Goal: Task Accomplishment & Management: Use online tool/utility

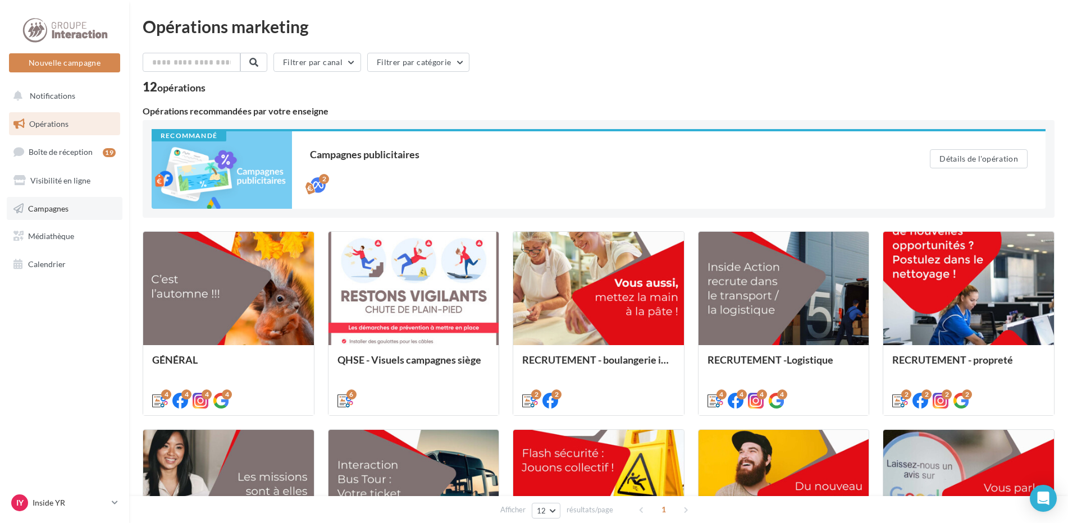
click at [62, 208] on span "Campagnes" at bounding box center [48, 208] width 40 height 10
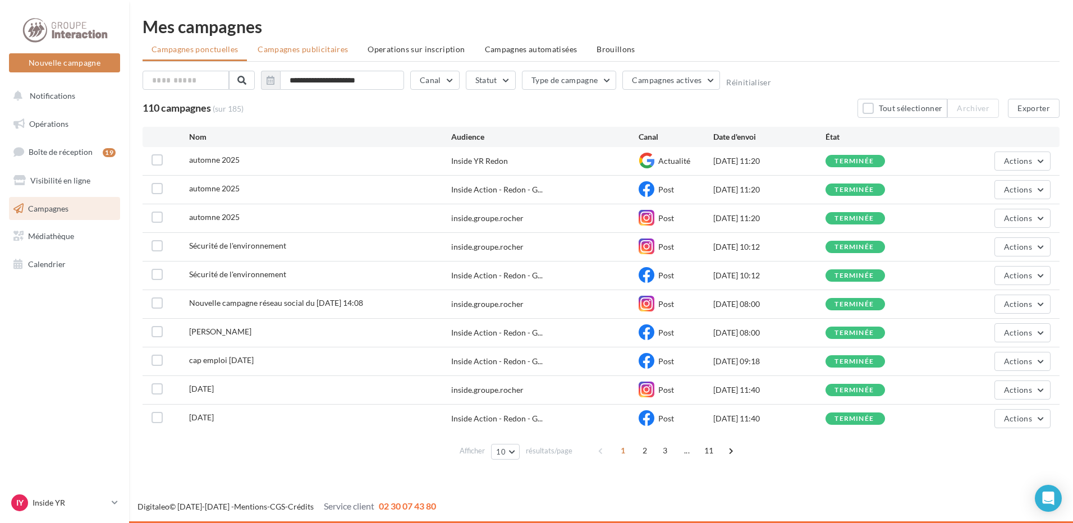
click at [338, 44] on li "Campagnes publicitaires" at bounding box center [303, 49] width 108 height 20
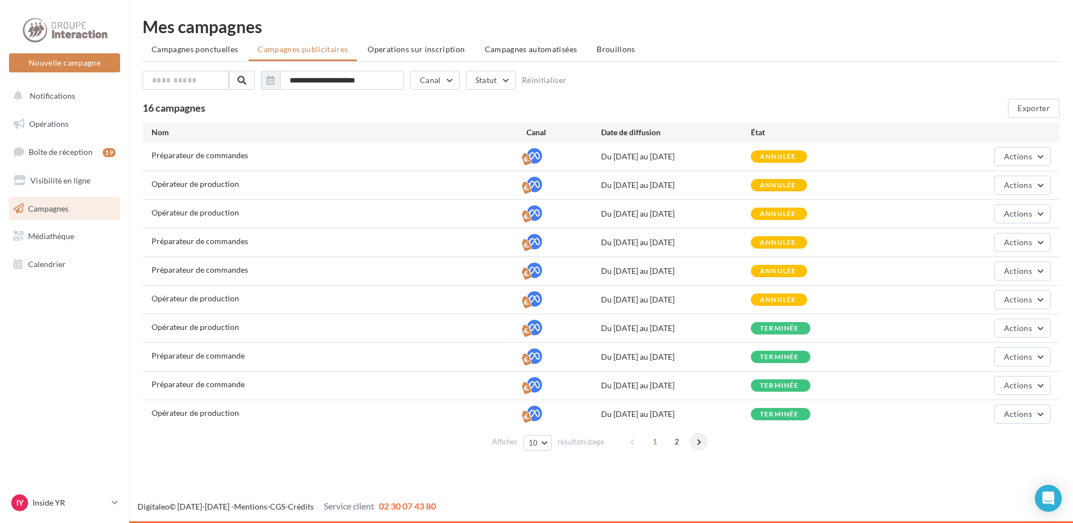
click at [698, 442] on span at bounding box center [699, 442] width 18 height 18
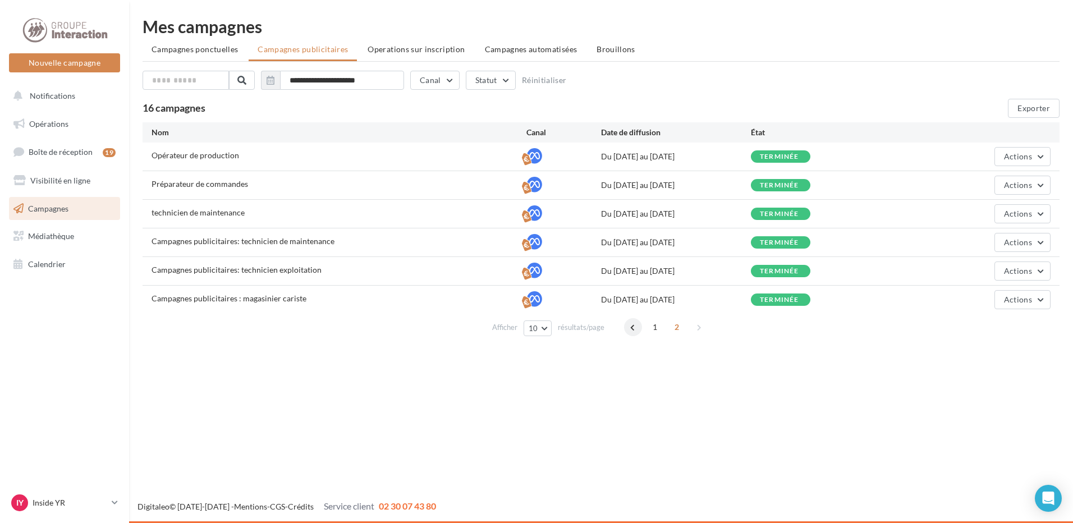
click at [632, 329] on span at bounding box center [633, 327] width 18 height 18
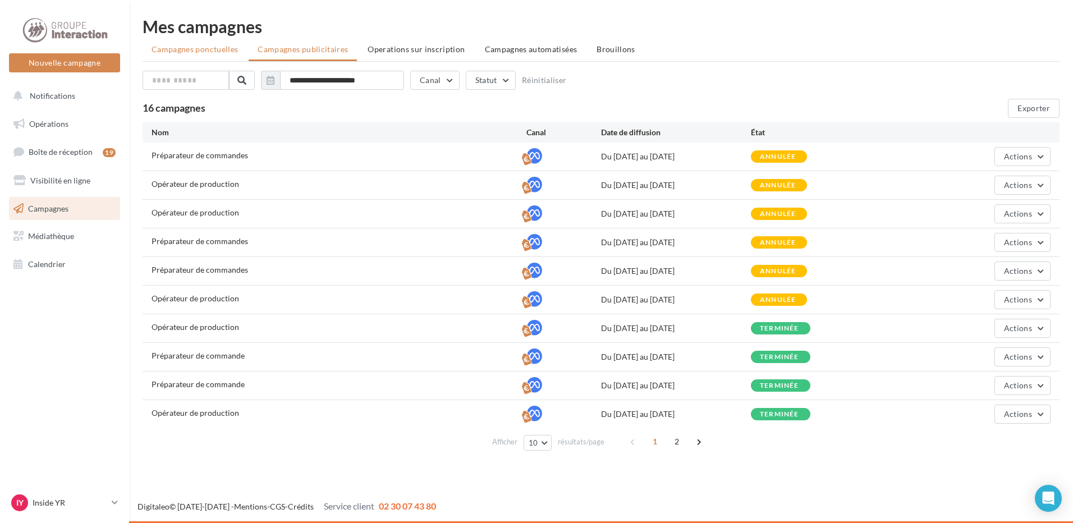
click at [227, 48] on span "Campagnes ponctuelles" at bounding box center [195, 49] width 86 height 10
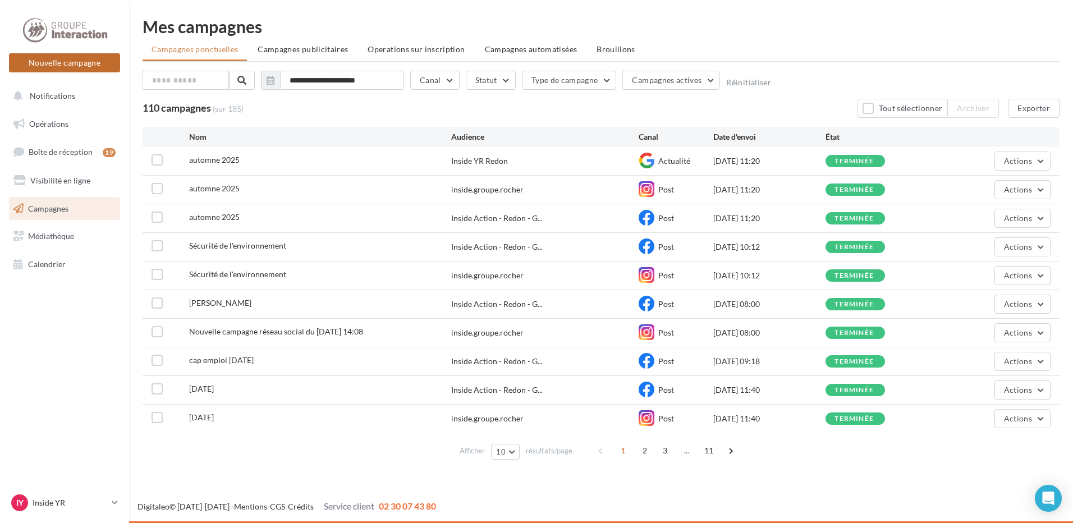
click at [74, 67] on button "Nouvelle campagne" at bounding box center [64, 62] width 111 height 19
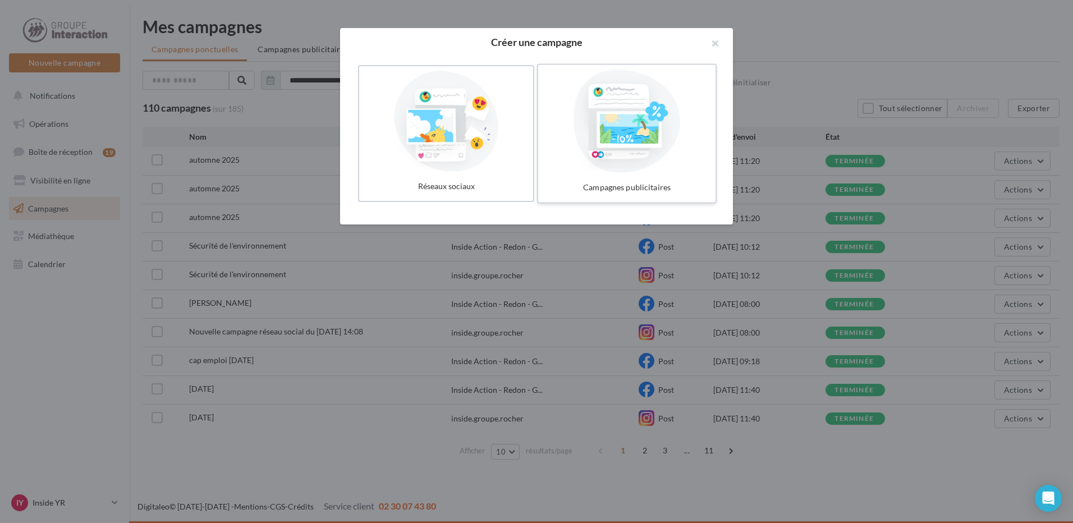
click at [661, 108] on div at bounding box center [627, 121] width 168 height 103
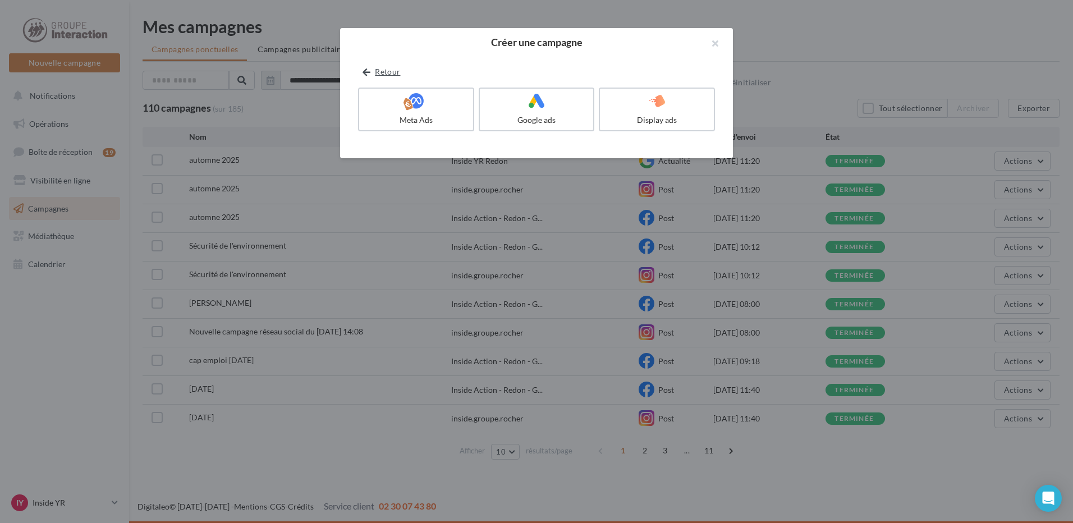
click at [365, 72] on icon at bounding box center [367, 72] width 8 height 0
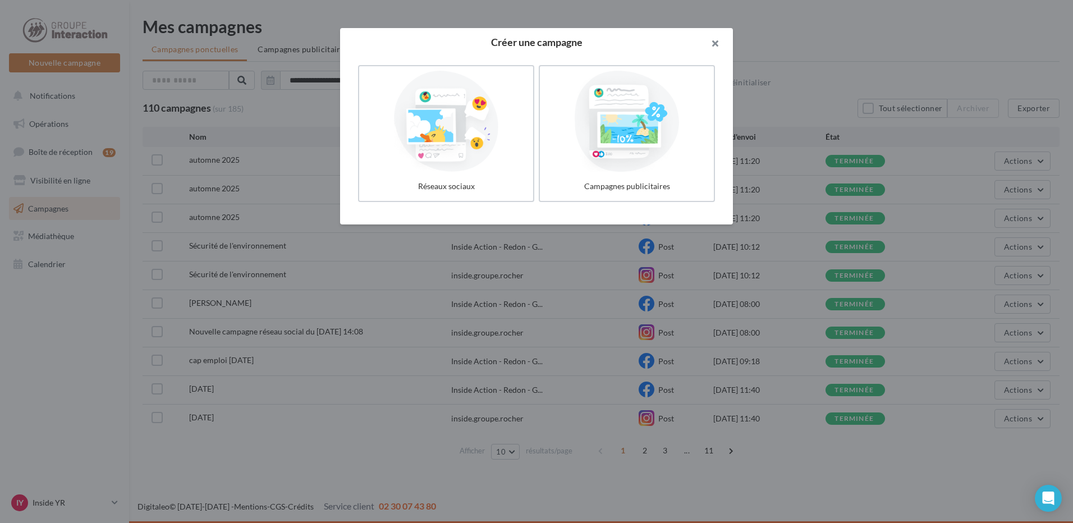
click at [717, 45] on button "button" at bounding box center [710, 45] width 45 height 34
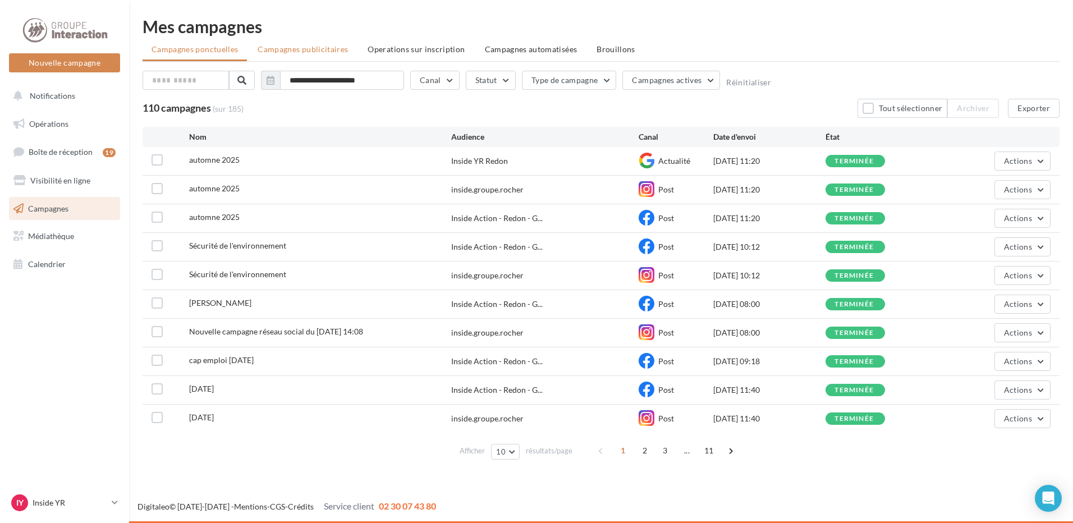
click at [306, 52] on span "Campagnes publicitaires" at bounding box center [303, 49] width 90 height 10
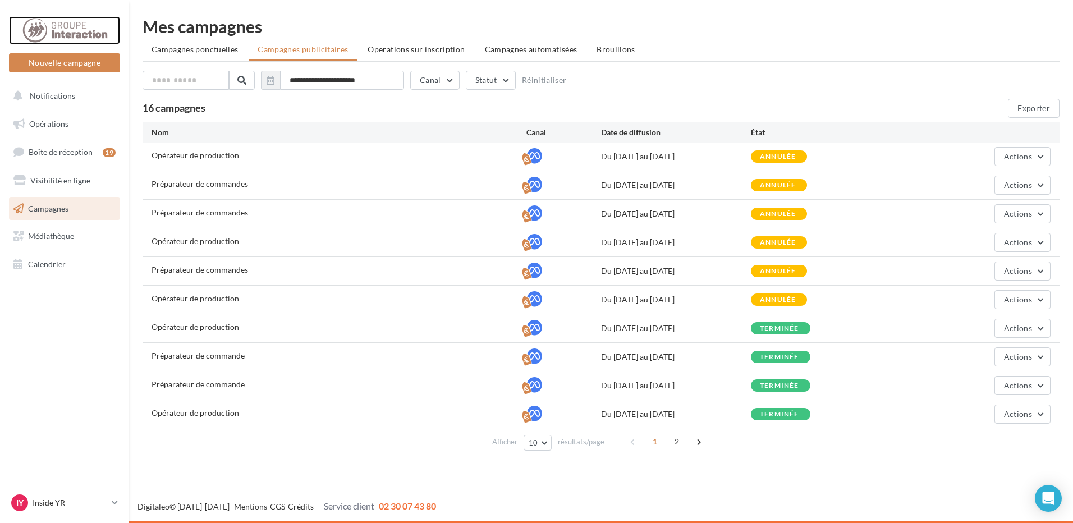
click at [45, 35] on div at bounding box center [65, 30] width 90 height 28
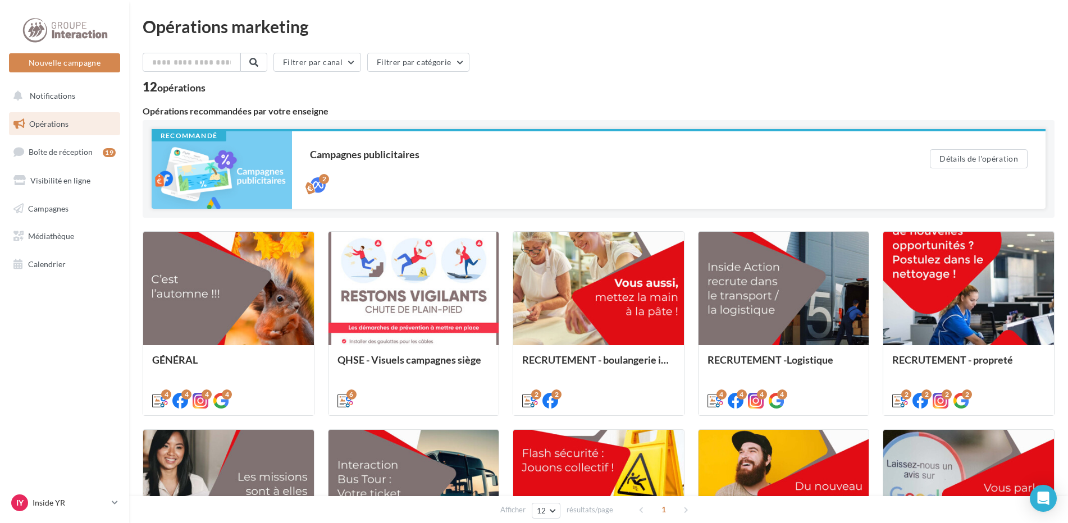
click at [332, 158] on div "Campagnes publicitaires" at bounding box center [597, 154] width 575 height 10
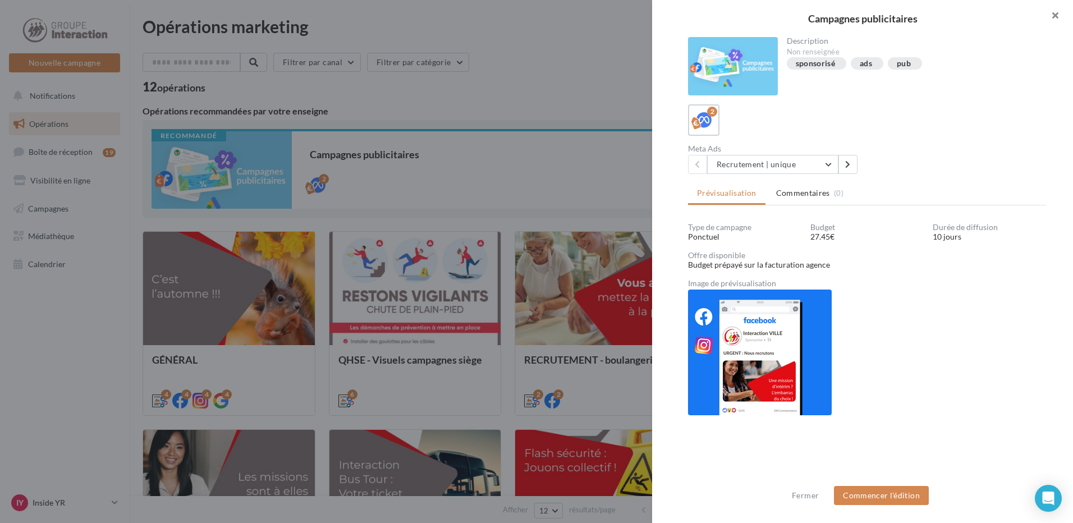
click at [1060, 18] on button "button" at bounding box center [1050, 17] width 45 height 34
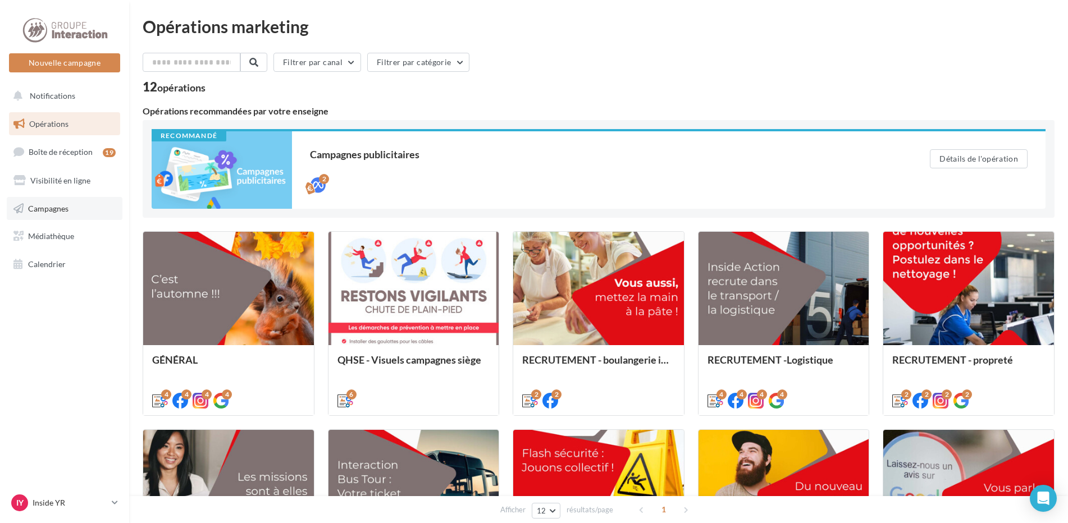
click at [59, 208] on span "Campagnes" at bounding box center [48, 208] width 40 height 10
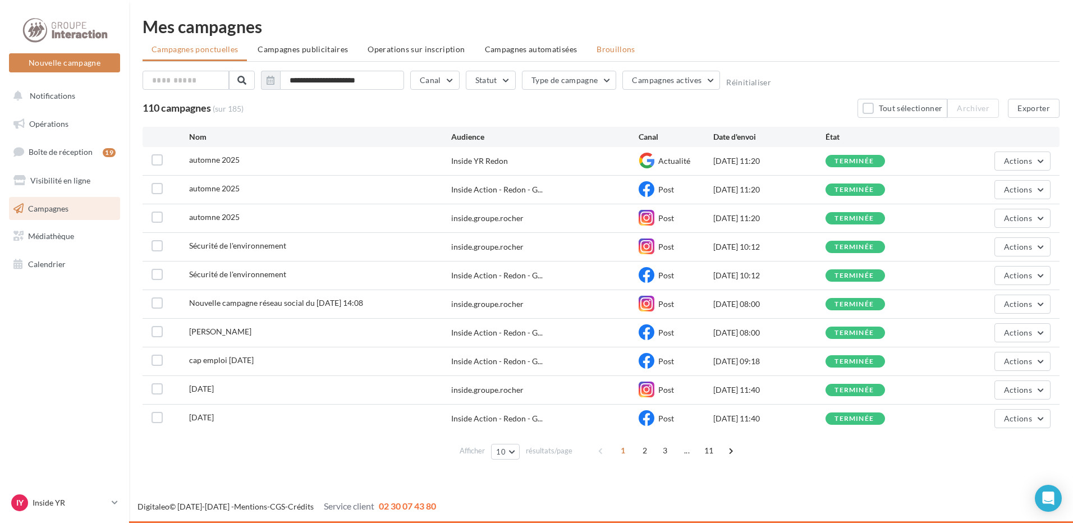
click at [627, 46] on span "Brouillons" at bounding box center [616, 49] width 39 height 10
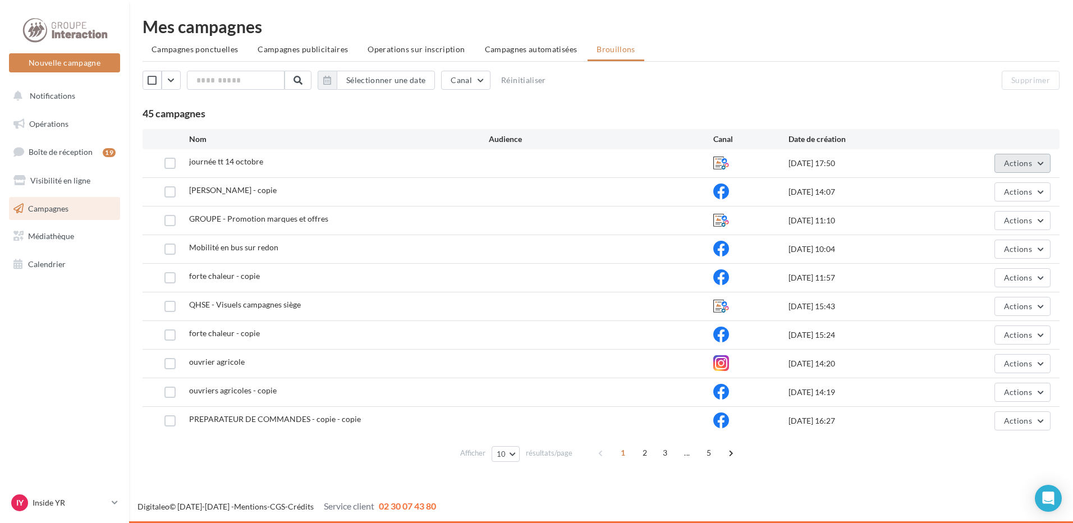
click at [1034, 158] on button "Actions" at bounding box center [1023, 163] width 56 height 19
click at [982, 194] on button "Editer" at bounding box center [994, 189] width 112 height 29
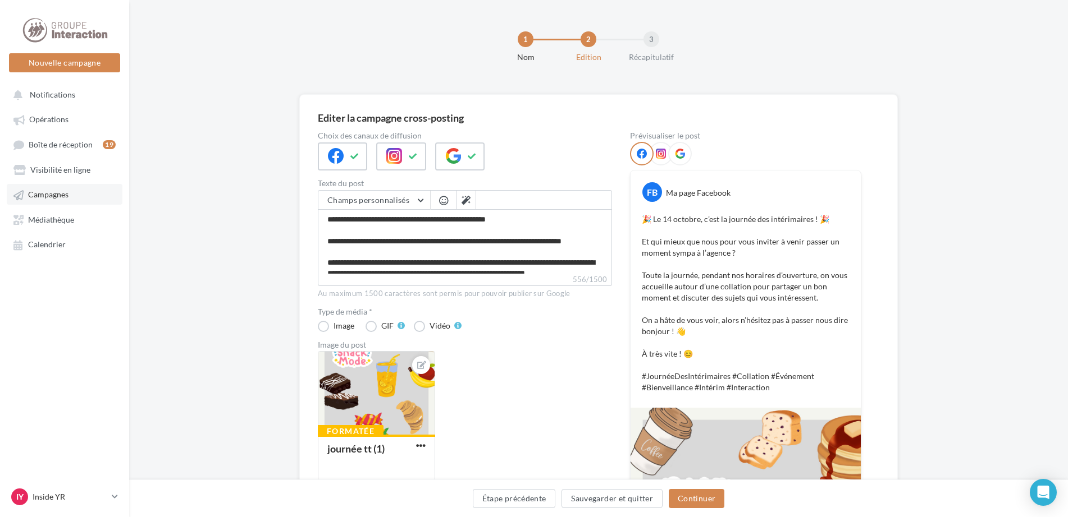
click at [67, 196] on span "Campagnes" at bounding box center [48, 195] width 40 height 10
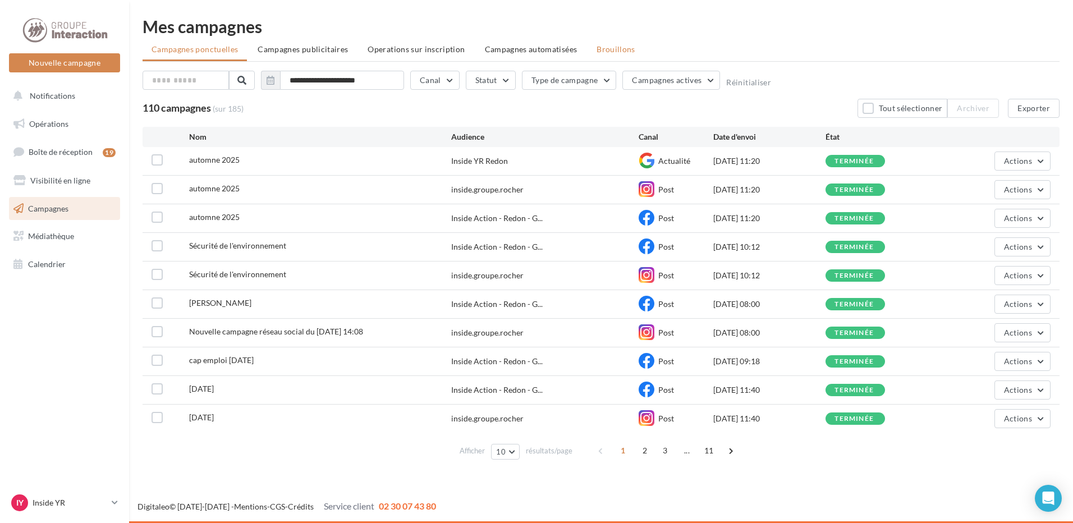
click at [610, 49] on span "Brouillons" at bounding box center [616, 49] width 39 height 10
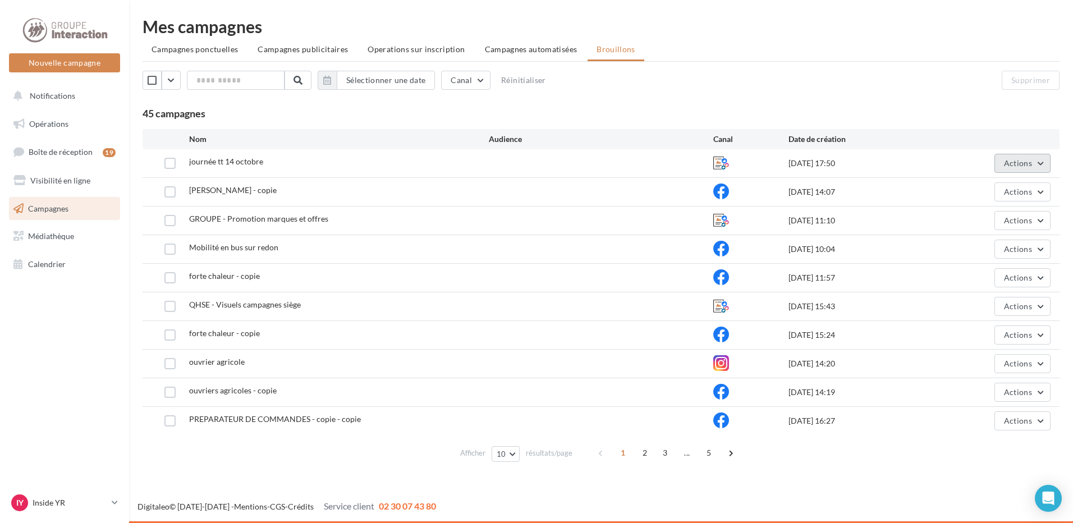
click at [1019, 164] on span "Actions" at bounding box center [1018, 163] width 28 height 10
click at [971, 192] on button "Editer" at bounding box center [994, 189] width 112 height 29
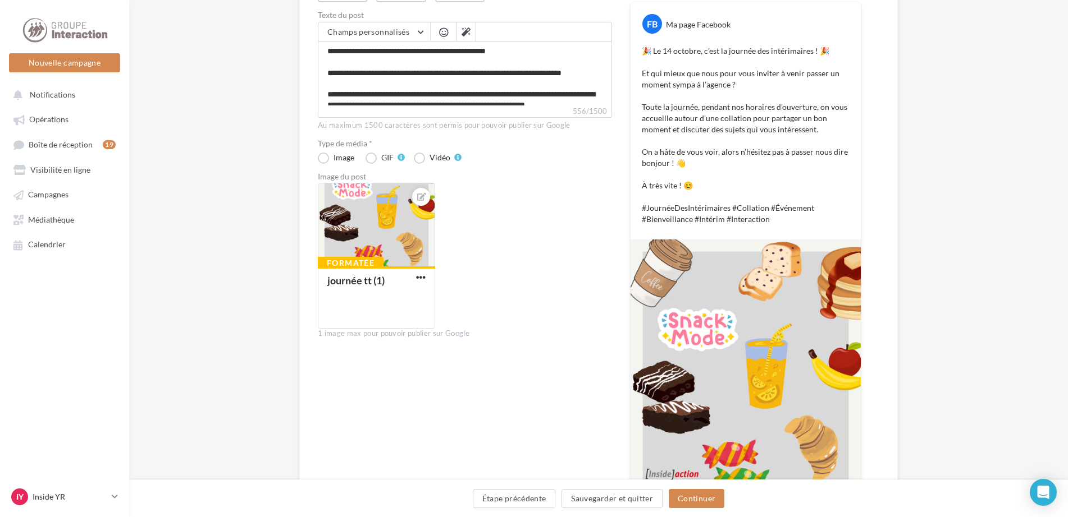
scroll to position [225, 0]
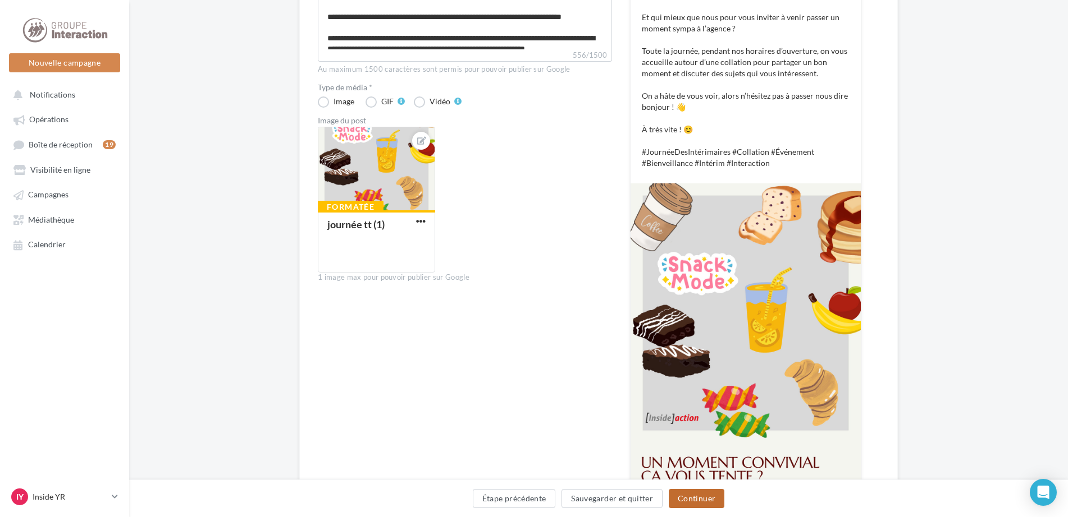
click at [706, 494] on button "Continuer" at bounding box center [696, 498] width 56 height 19
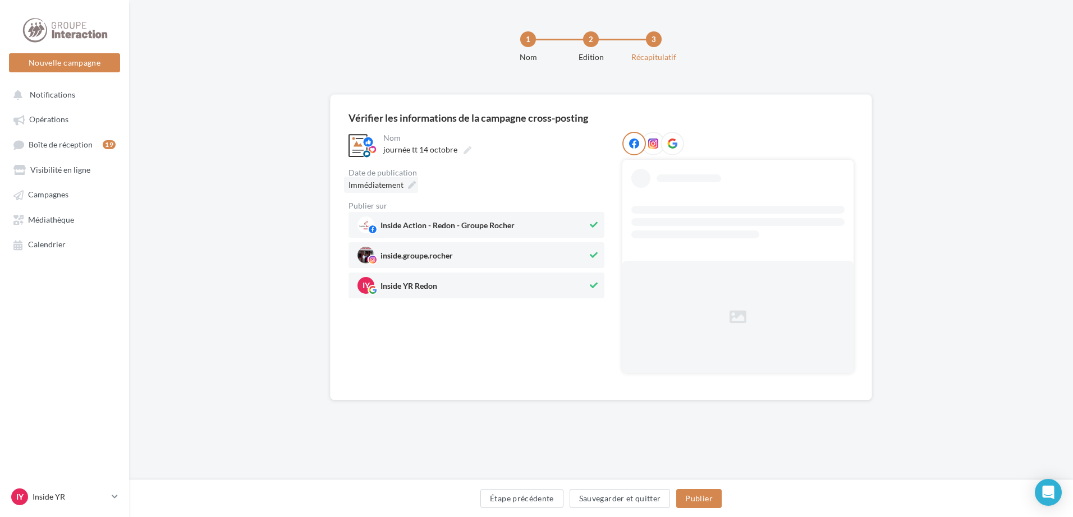
click at [410, 185] on icon at bounding box center [412, 185] width 8 height 8
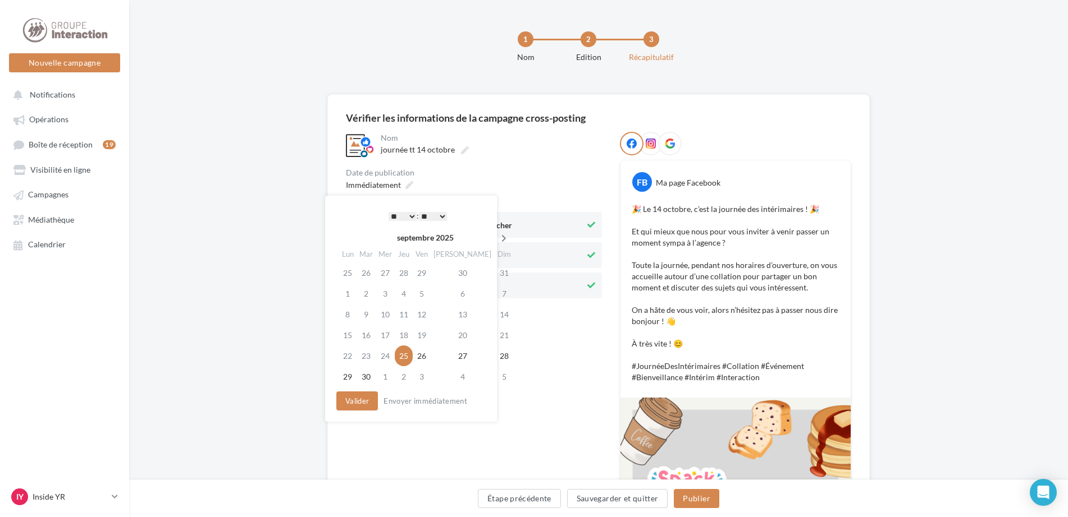
click at [494, 234] on th at bounding box center [504, 238] width 20 height 17
click at [347, 294] on td "6" at bounding box center [346, 293] width 20 height 21
click at [358, 396] on button "Valider" at bounding box center [354, 401] width 42 height 19
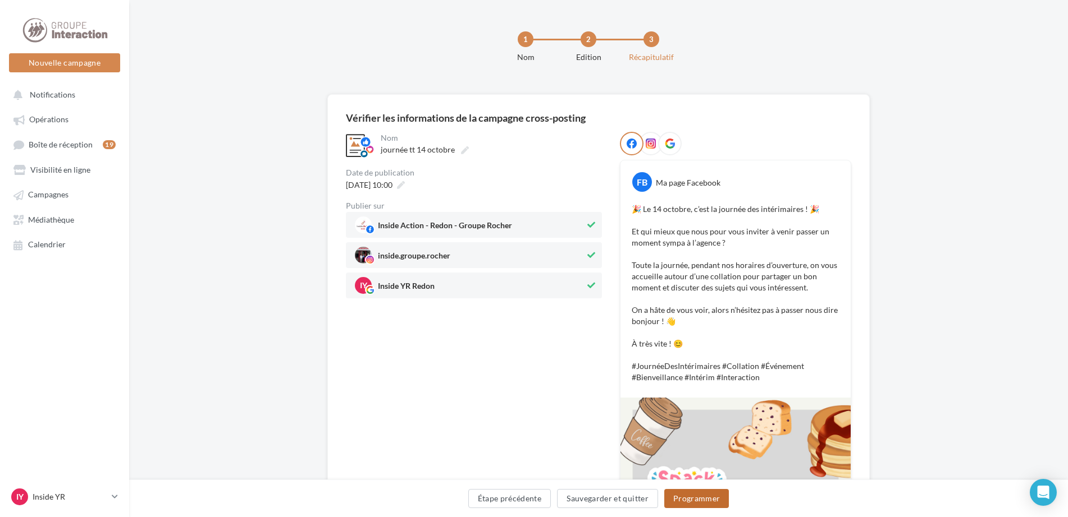
click at [705, 500] on button "Programmer" at bounding box center [696, 498] width 65 height 19
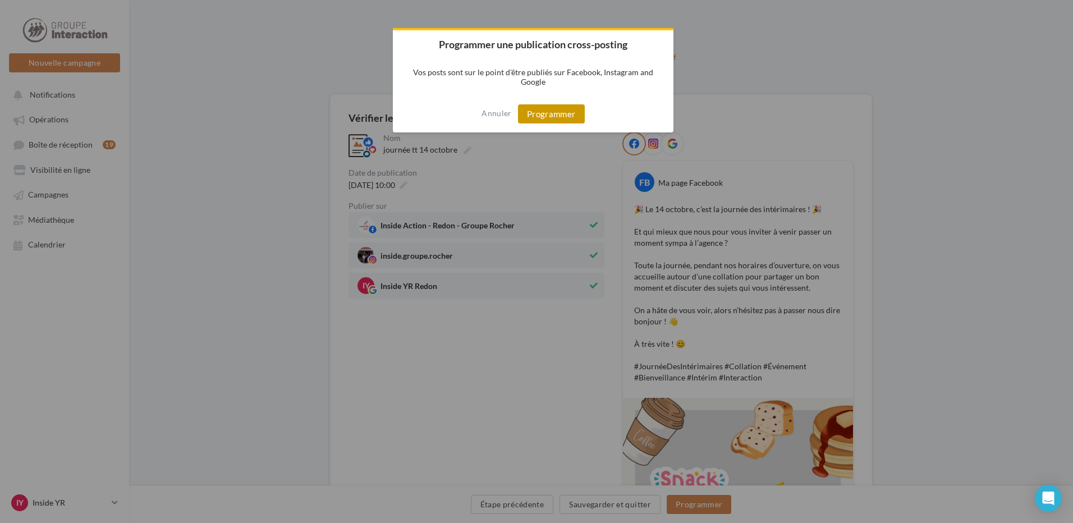
click at [566, 111] on button "Programmer" at bounding box center [551, 113] width 67 height 19
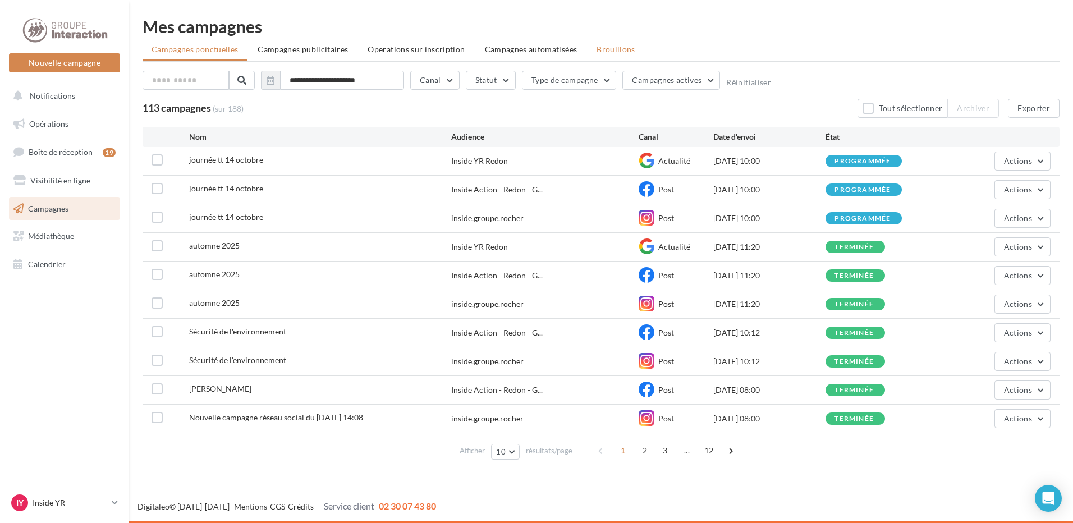
click at [605, 51] on span "Brouillons" at bounding box center [616, 49] width 39 height 10
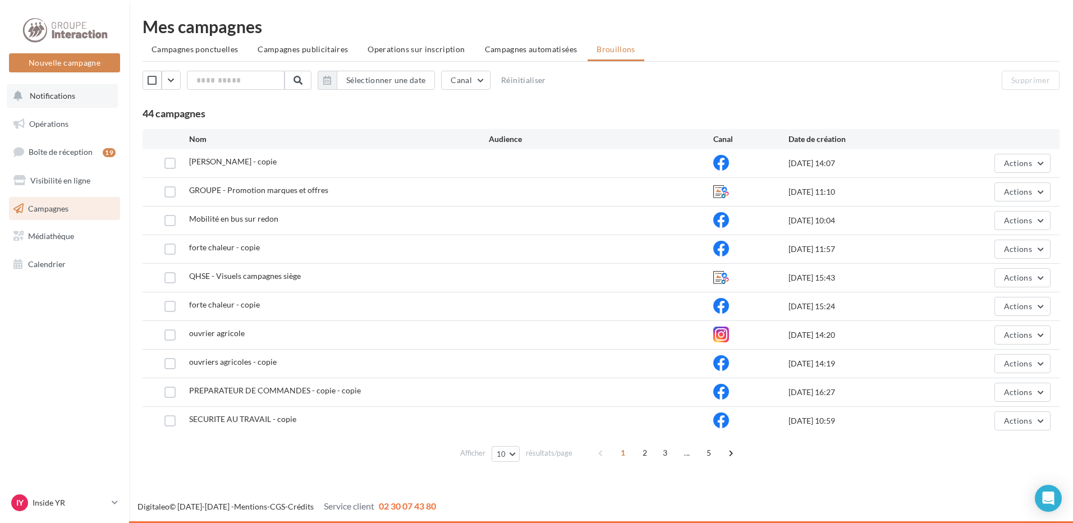
click at [80, 96] on button "Notifications" at bounding box center [62, 96] width 111 height 24
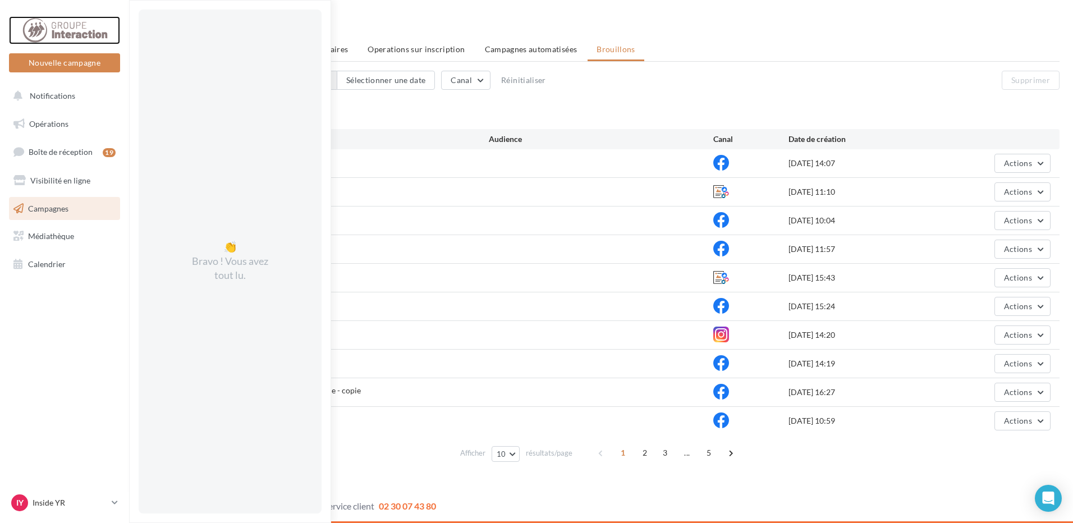
click at [75, 28] on div at bounding box center [65, 30] width 90 height 28
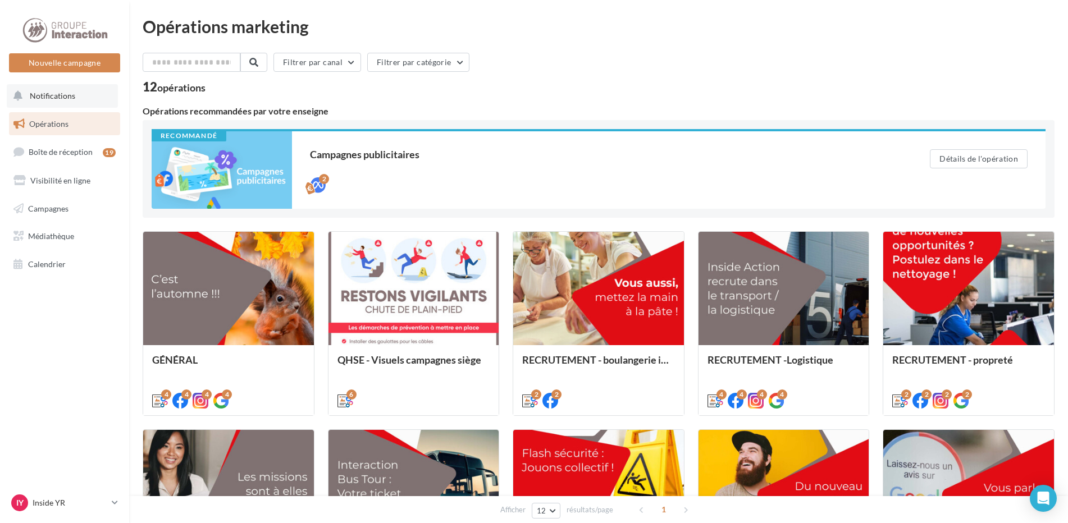
click at [84, 98] on button "Notifications" at bounding box center [62, 96] width 111 height 24
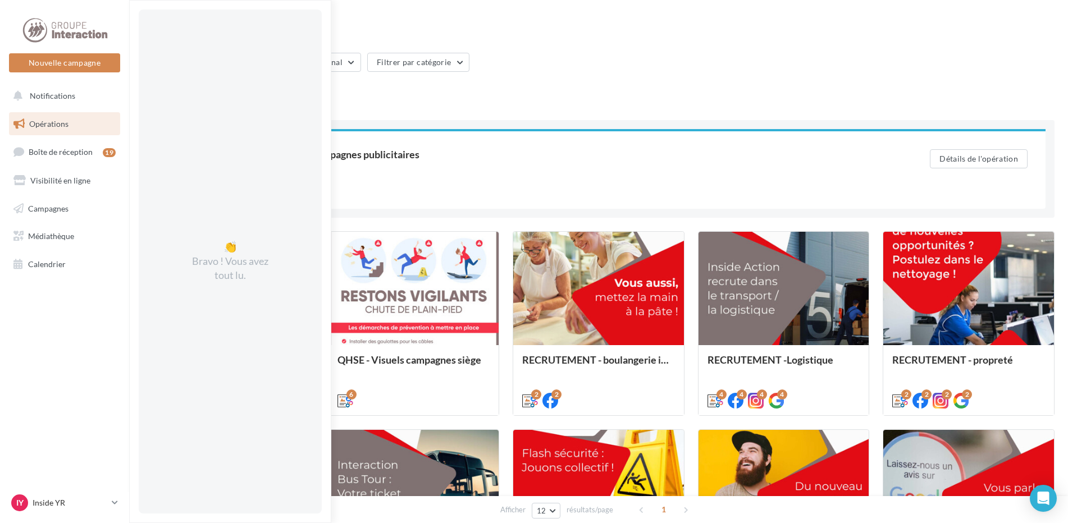
click at [477, 106] on div "Filtrer par canal Filtrer par catégorie 12 opérations Opérations recommandées p…" at bounding box center [598, 450] width 911 height 795
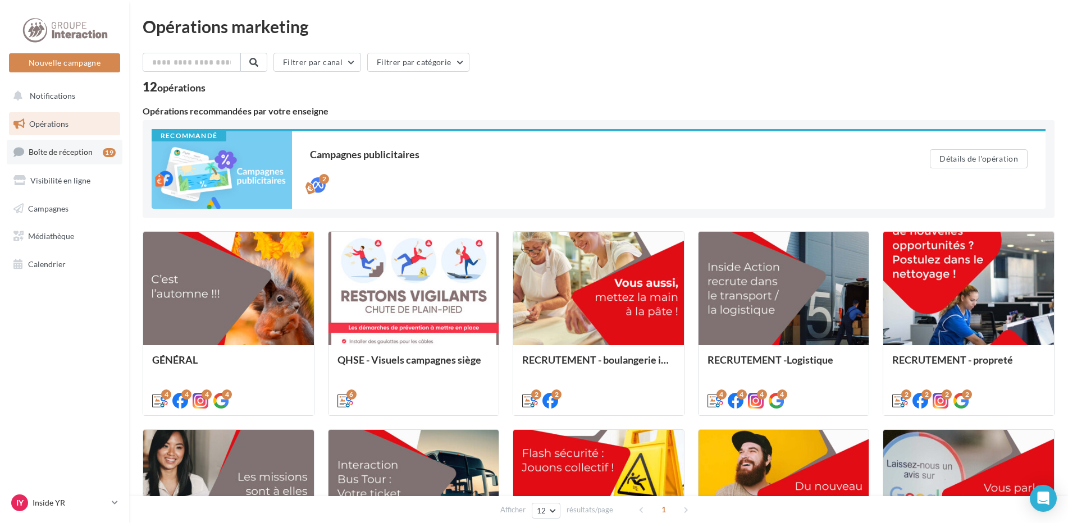
click at [78, 159] on link "Boîte de réception 19" at bounding box center [65, 152] width 116 height 24
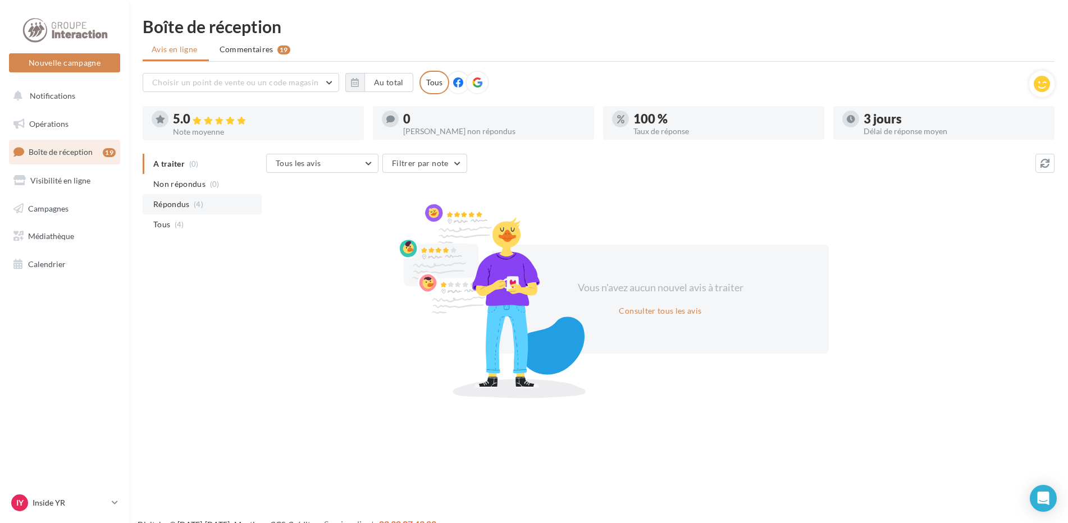
click at [205, 202] on li "Répondus (4)" at bounding box center [202, 204] width 119 height 20
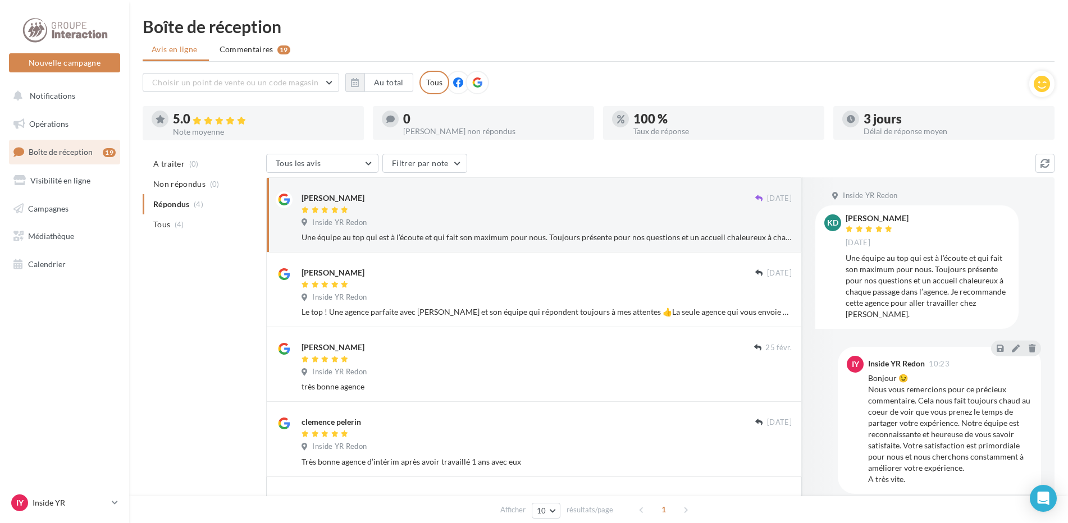
scroll to position [56, 0]
